Goal: Information Seeking & Learning: Learn about a topic

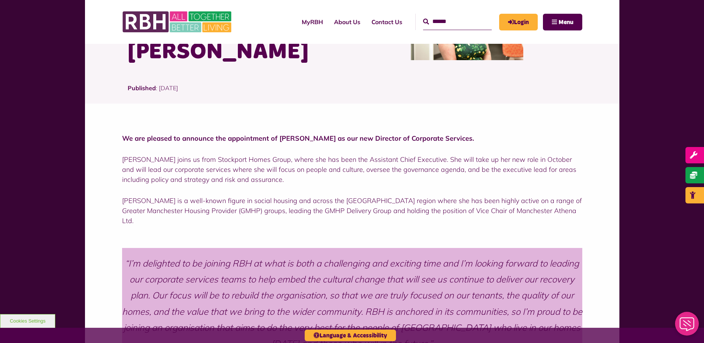
scroll to position [111, 0]
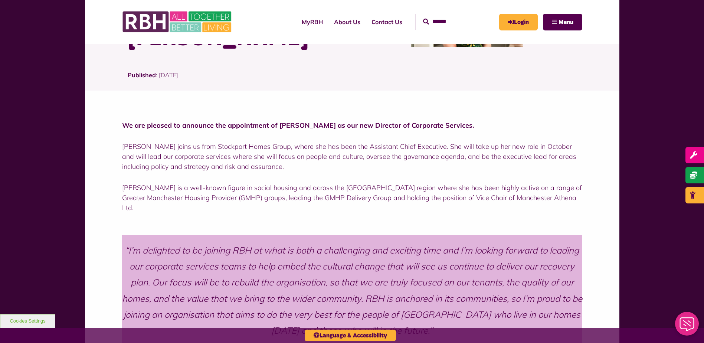
click at [432, 202] on p "[PERSON_NAME] is a well-known figure in social housing and across the [GEOGRAPH…" at bounding box center [352, 198] width 460 height 30
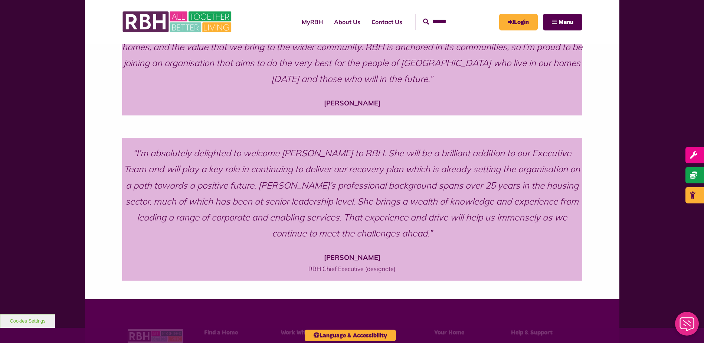
scroll to position [408, 0]
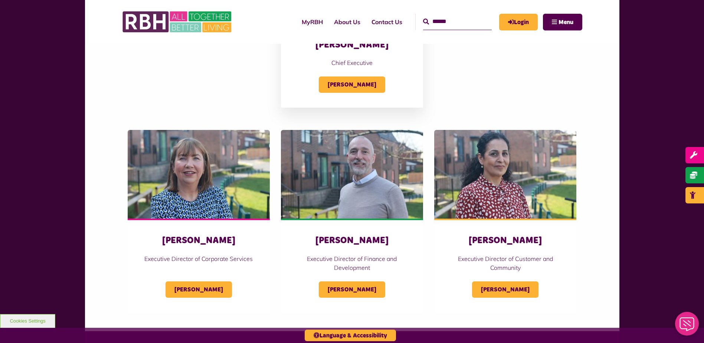
scroll to position [223, 0]
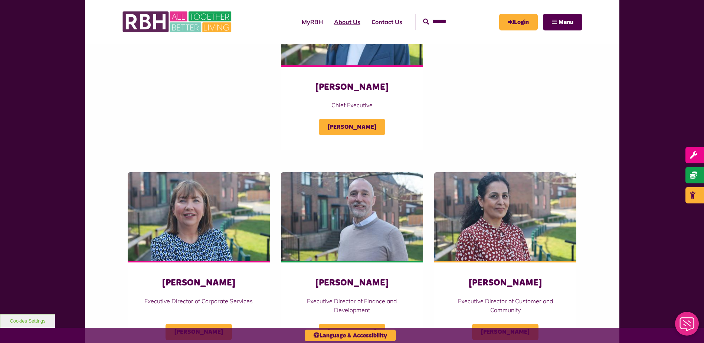
click at [342, 23] on link "About Us" at bounding box center [346, 22] width 37 height 20
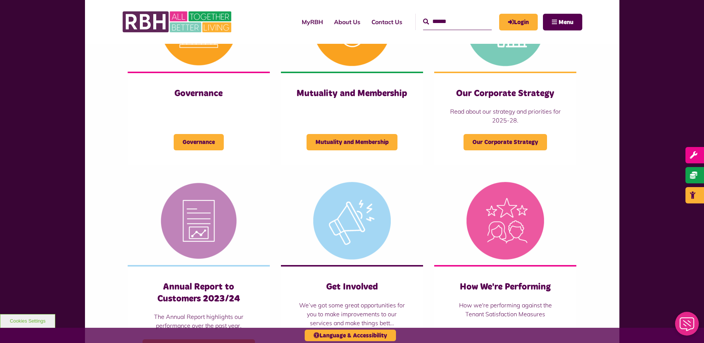
scroll to position [371, 0]
